Goal: Find specific page/section: Find specific page/section

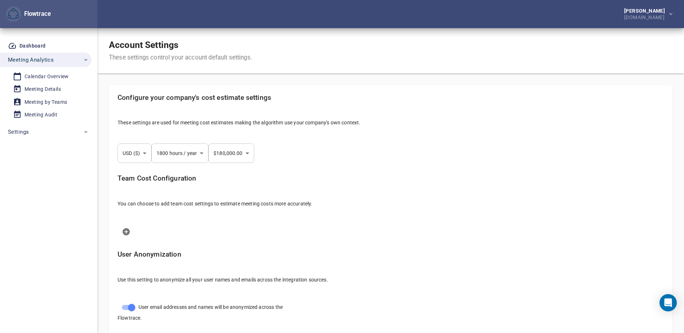
select select "***"
click at [53, 78] on div "Calendar Overview" at bounding box center [47, 76] width 44 height 9
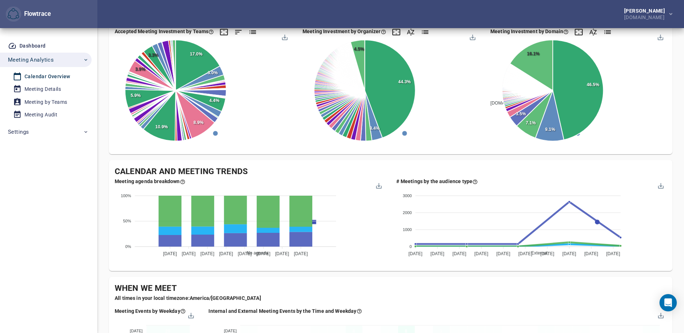
scroll to position [216, 0]
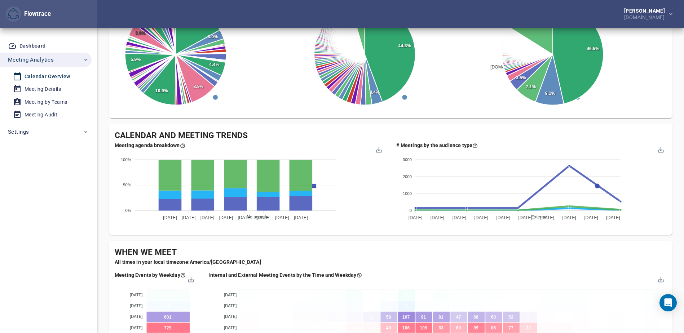
click at [370, 224] on div "No agenda Short agenda Agenda 100% 100% 50% 50% 0% 0% [DATE] Sep [DATE] Sep [DA…" at bounding box center [250, 188] width 270 height 78
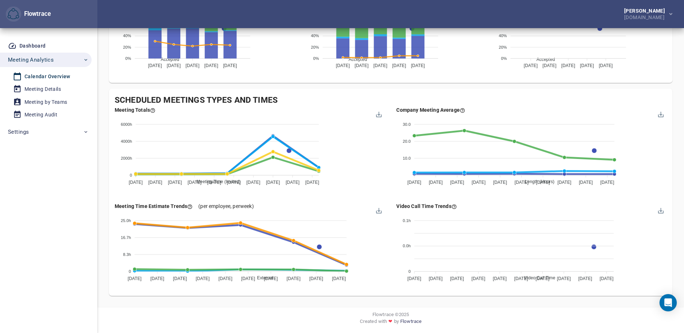
scroll to position [650, 0]
click at [44, 89] on div "Meeting Details" at bounding box center [43, 89] width 36 height 9
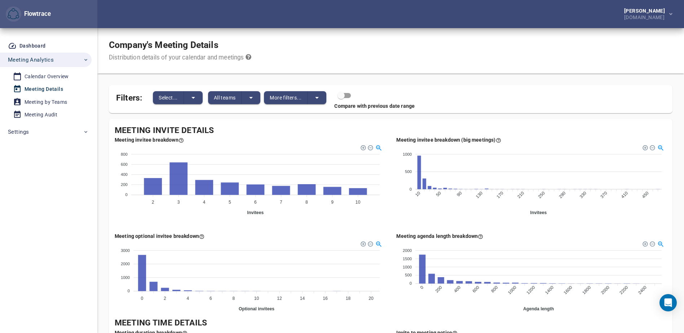
click at [400, 280] on foreignobject at bounding box center [532, 276] width 271 height 72
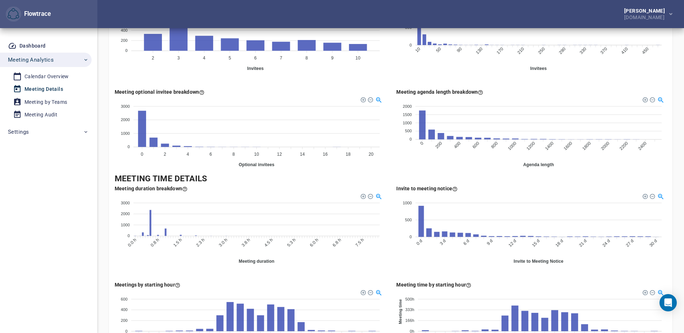
scroll to position [180, 0]
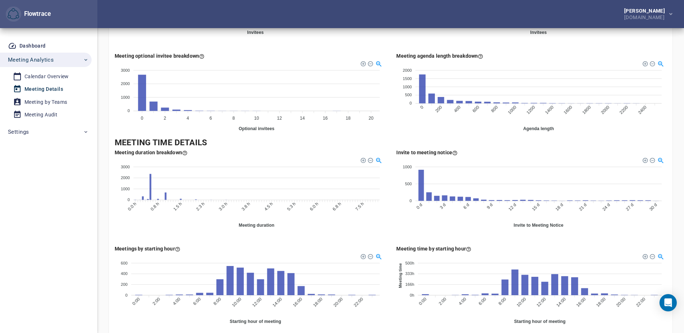
click at [117, 216] on foreignobject at bounding box center [250, 192] width 271 height 72
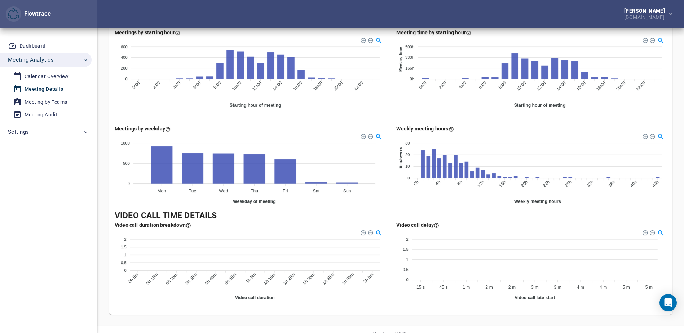
scroll to position [416, 0]
